Goal: Task Accomplishment & Management: Use online tool/utility

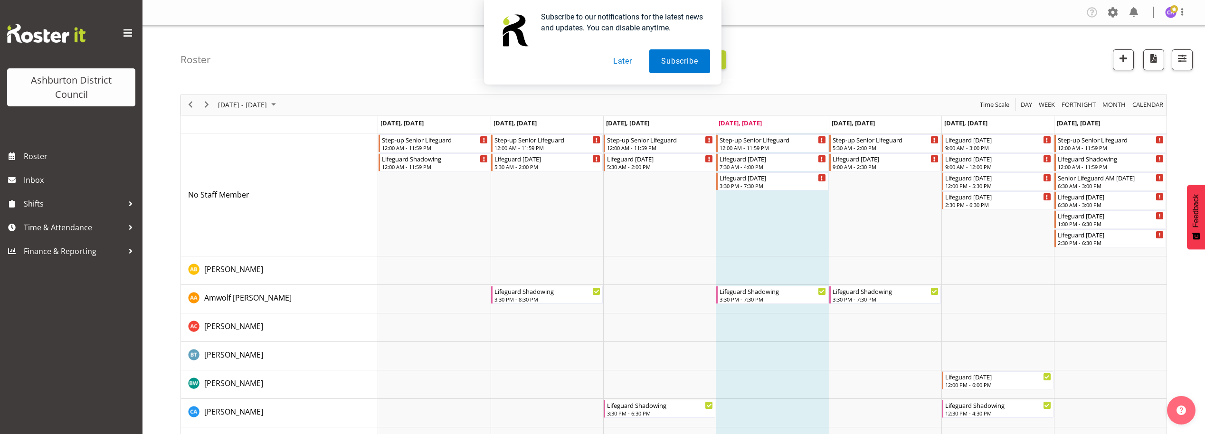
click at [1189, 56] on div "Subscribe to our notifications for the latest news and updates. You can disable…" at bounding box center [602, 42] width 1205 height 85
click at [1186, 60] on div "Subscribe to our notifications for the latest news and updates. You can disable…" at bounding box center [602, 42] width 1205 height 85
drag, startPoint x: 615, startPoint y: 56, endPoint x: 665, endPoint y: 68, distance: 50.8
click at [619, 58] on button "Later" at bounding box center [622, 61] width 43 height 24
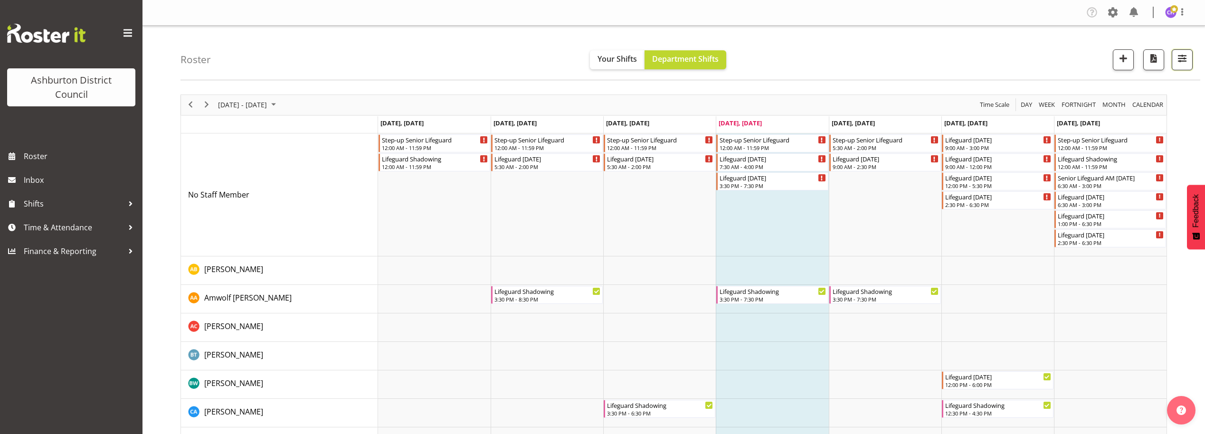
click at [1174, 52] on button "button" at bounding box center [1181, 59] width 21 height 21
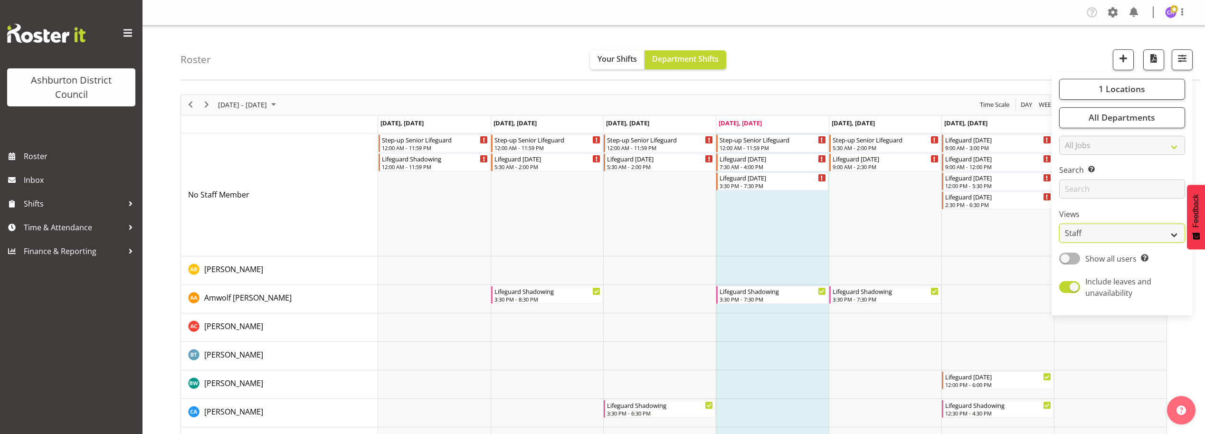
click at [1101, 236] on select "Staff Role Shift - Horizontal Shift - Vertical Staff - Location" at bounding box center [1122, 233] width 126 height 19
select select "shift"
click at [1059, 224] on select "Staff Role Shift - Horizontal Shift - Vertical Staff - Location" at bounding box center [1122, 233] width 126 height 19
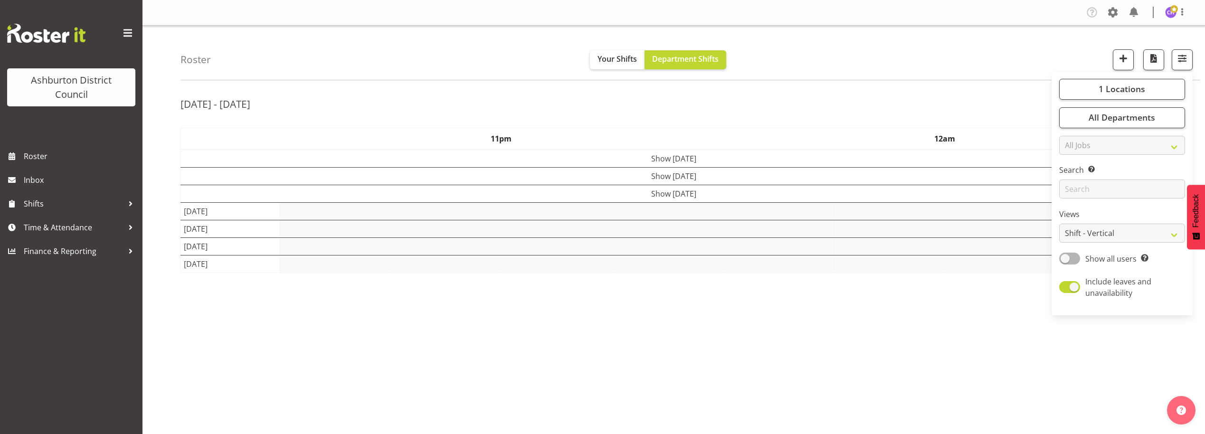
click at [983, 43] on div "Roster Your Shifts Department Shifts 1 Locations [GEOGRAPHIC_DATA] [GEOGRAPHIC_…" at bounding box center [689, 53] width 1019 height 55
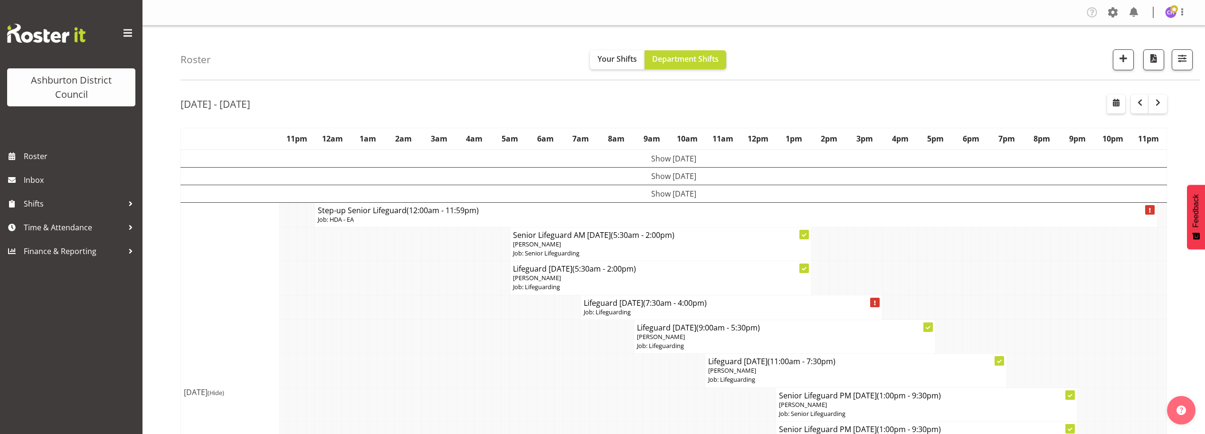
click at [698, 188] on td "Show [DATE]" at bounding box center [674, 194] width 986 height 18
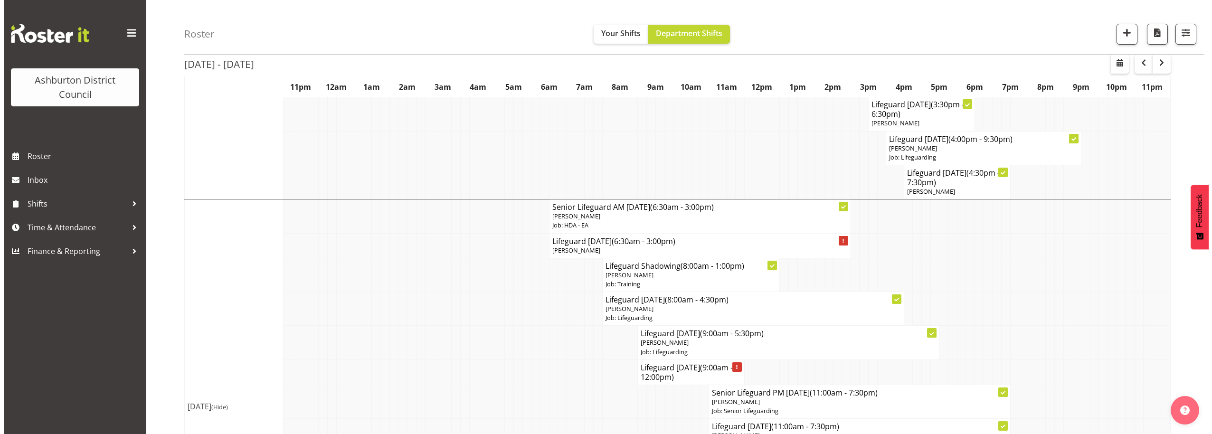
scroll to position [1169, 0]
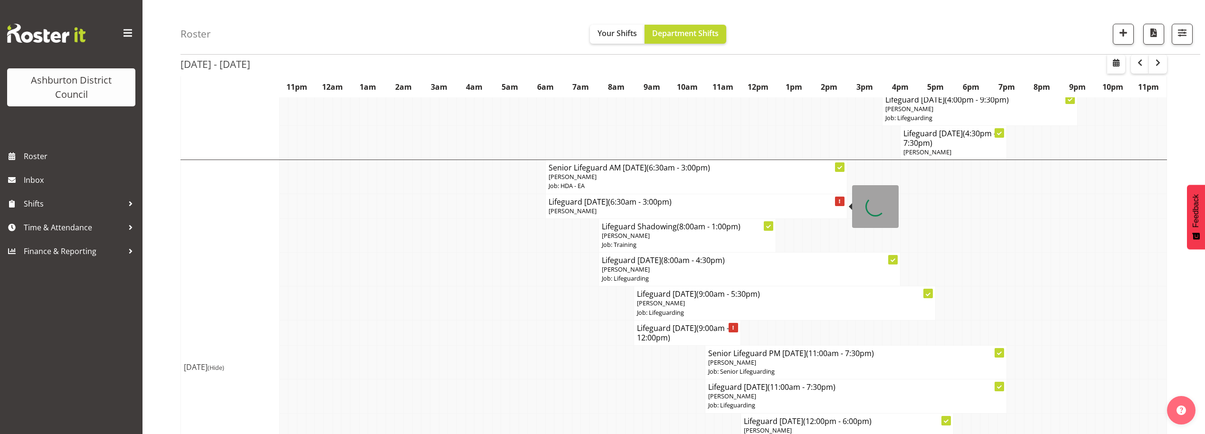
click at [591, 203] on h4 "Lifeguard [DATE] (6:30am - 3:00pm)" at bounding box center [695, 201] width 295 height 9
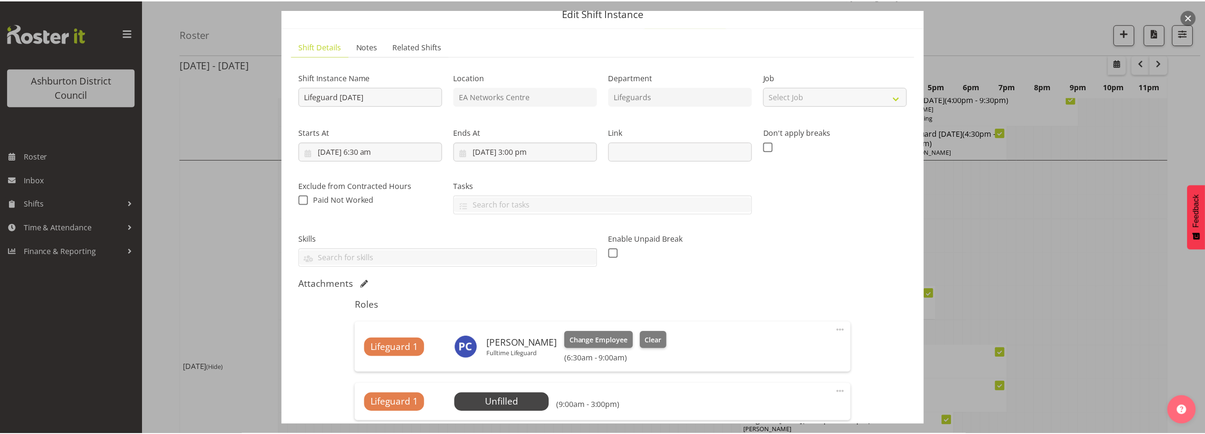
scroll to position [79, 0]
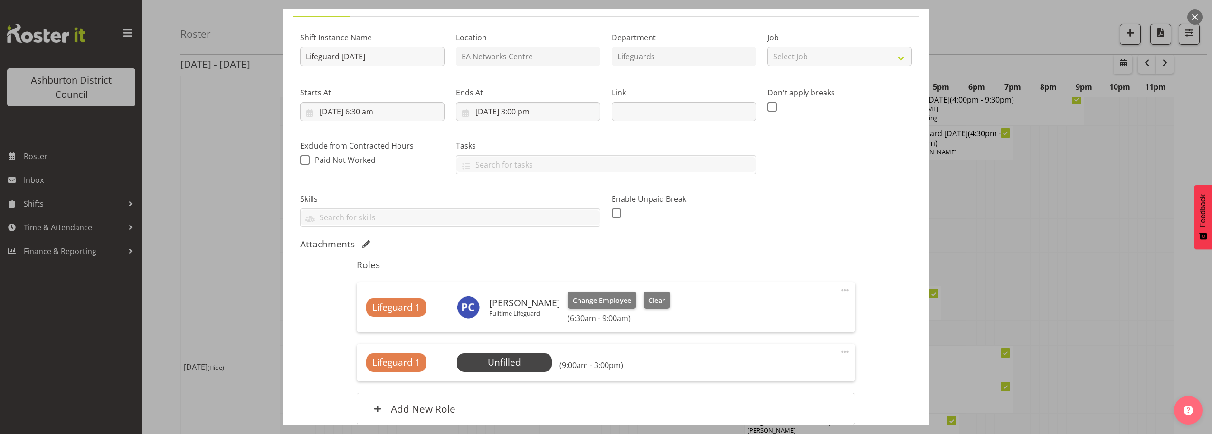
click at [1195, 14] on button "button" at bounding box center [1194, 16] width 15 height 15
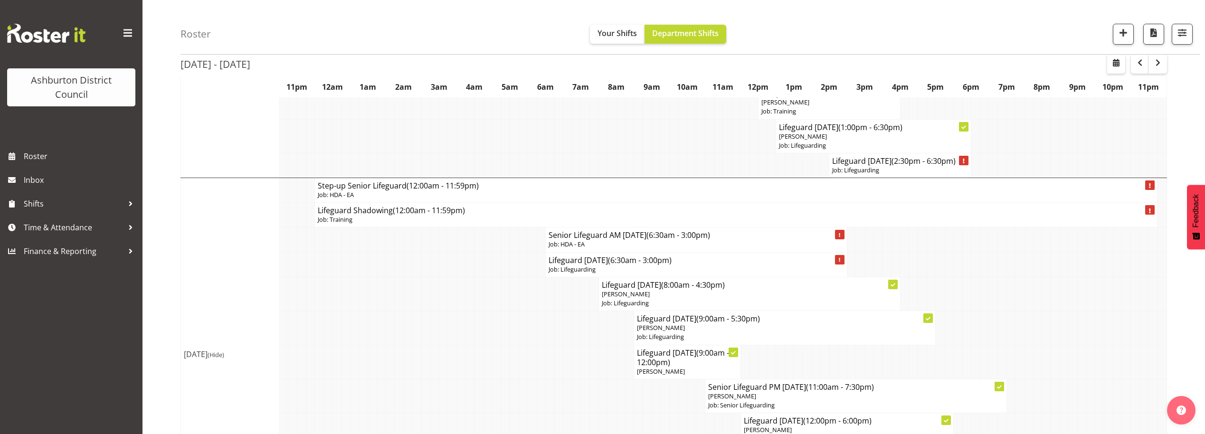
scroll to position [1669, 0]
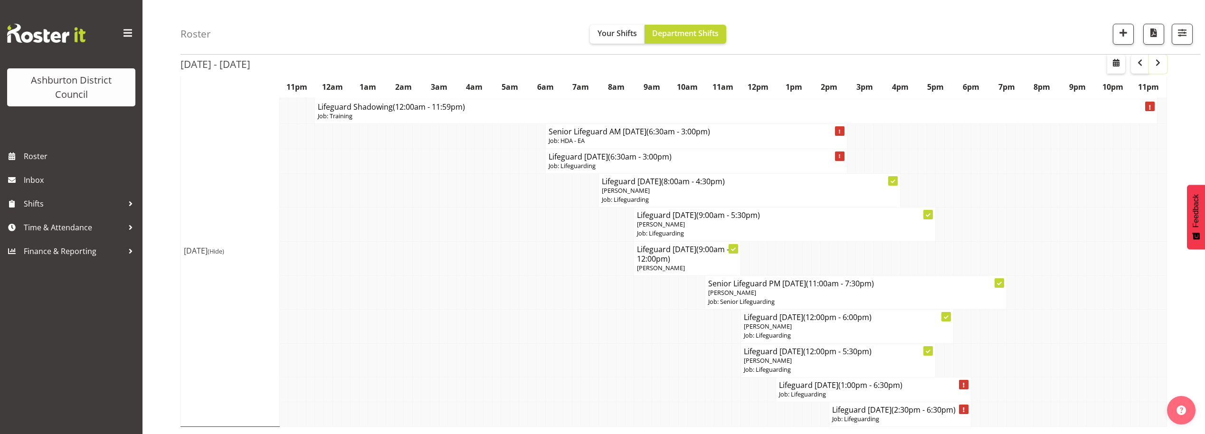
click at [1158, 65] on span "button" at bounding box center [1157, 62] width 11 height 11
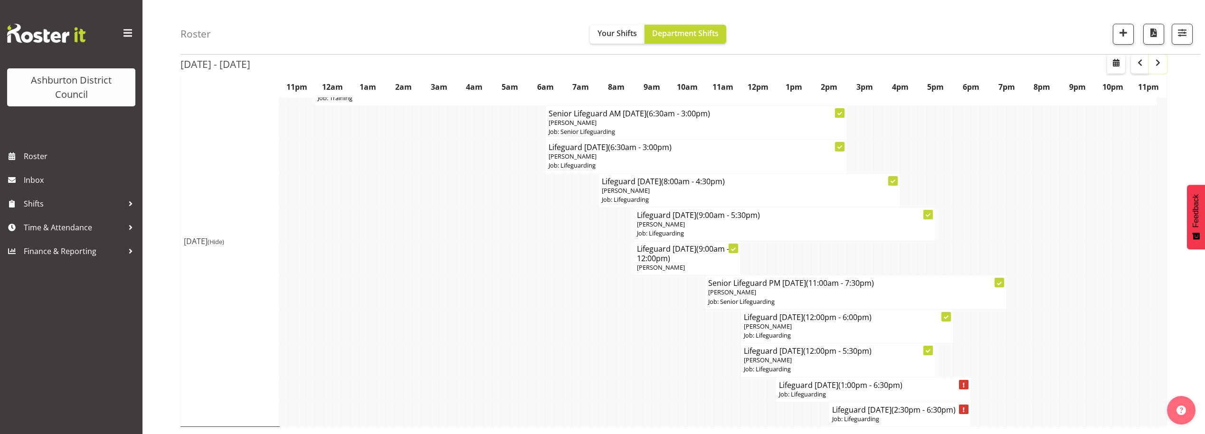
scroll to position [2216, 0]
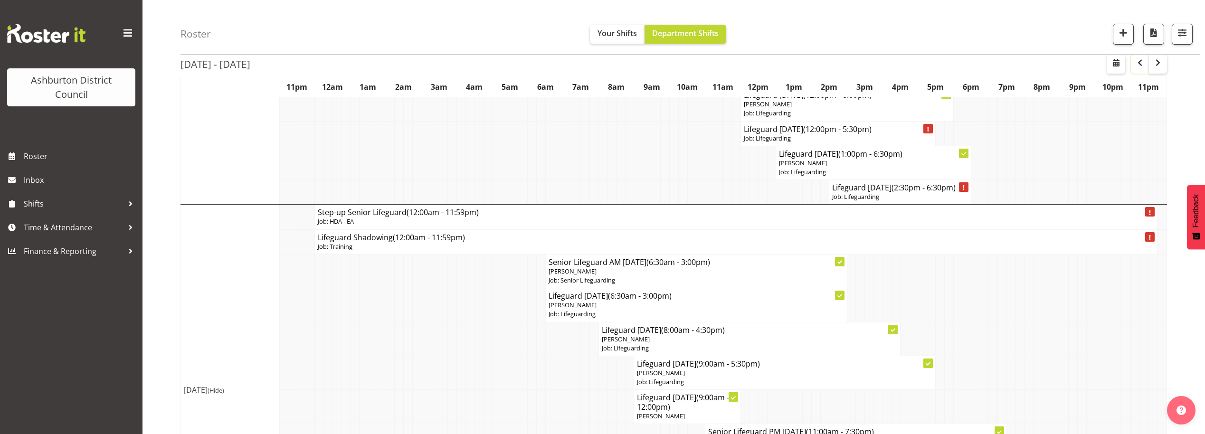
click at [1142, 66] on span "button" at bounding box center [1139, 62] width 11 height 11
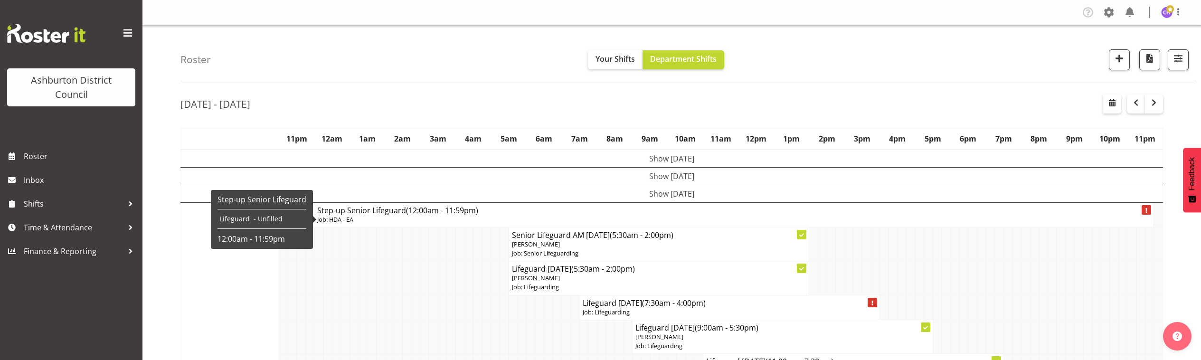
click at [727, 189] on td "Show [DATE]" at bounding box center [672, 194] width 982 height 18
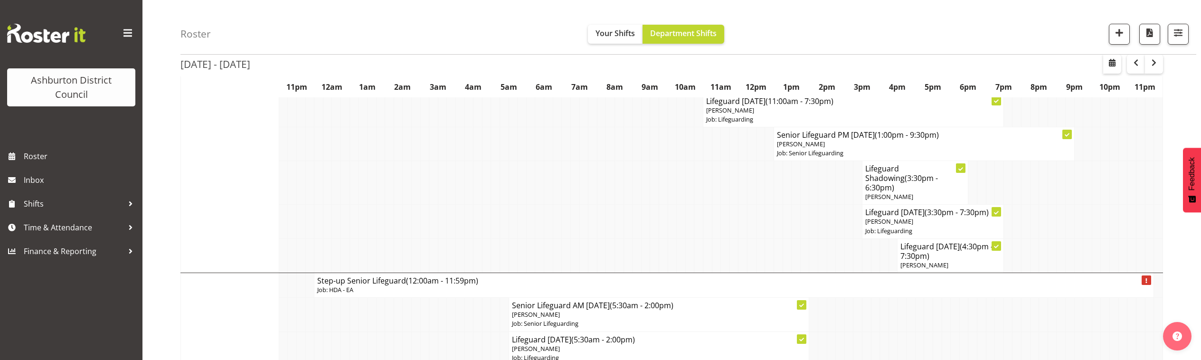
scroll to position [237, 0]
